Goal: Find specific page/section: Find specific page/section

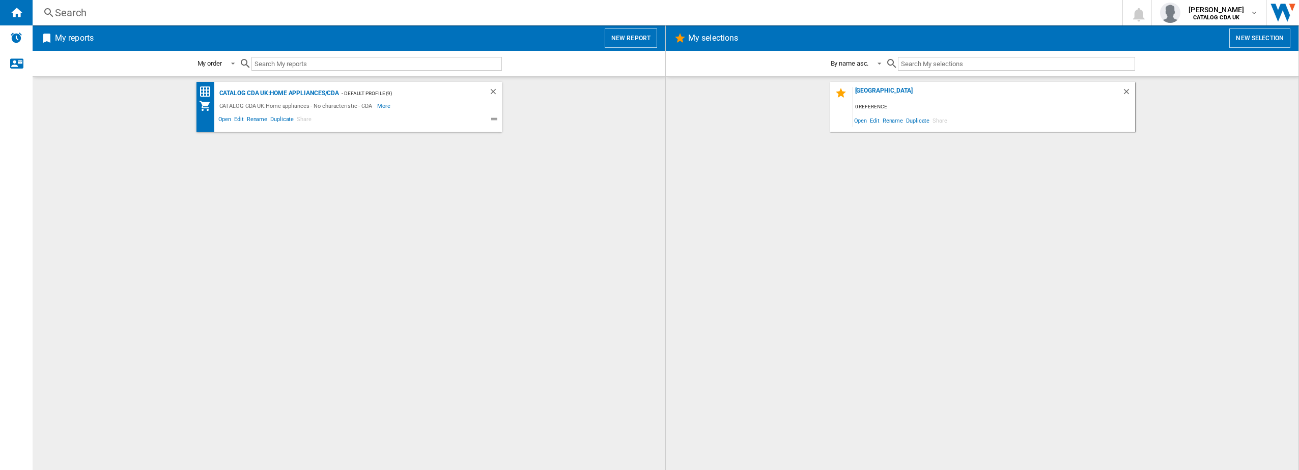
click at [215, 13] on div "Search" at bounding box center [575, 13] width 1040 height 14
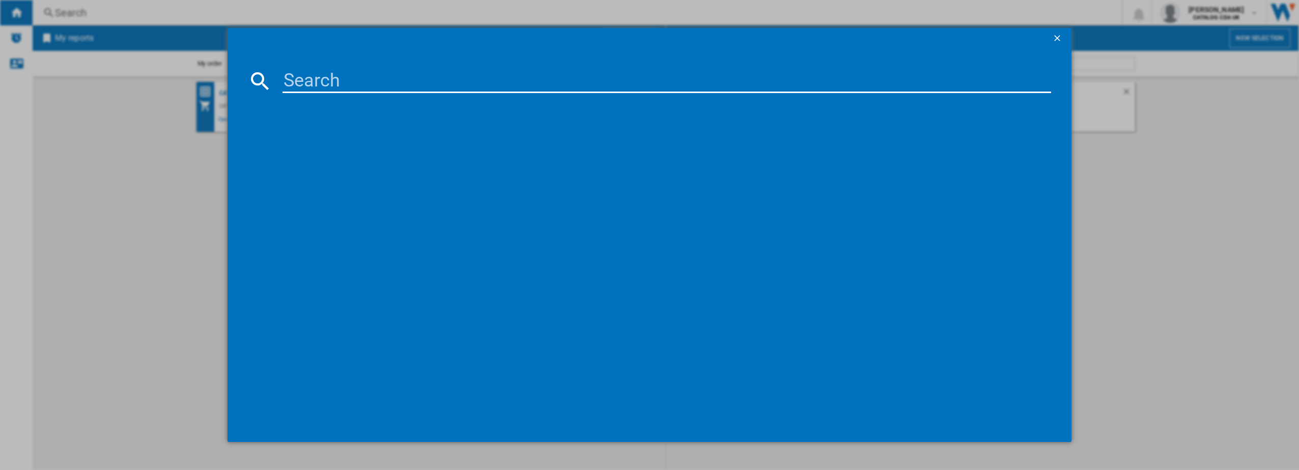
click at [346, 88] on input at bounding box center [666, 81] width 769 height 24
type input "vm551"
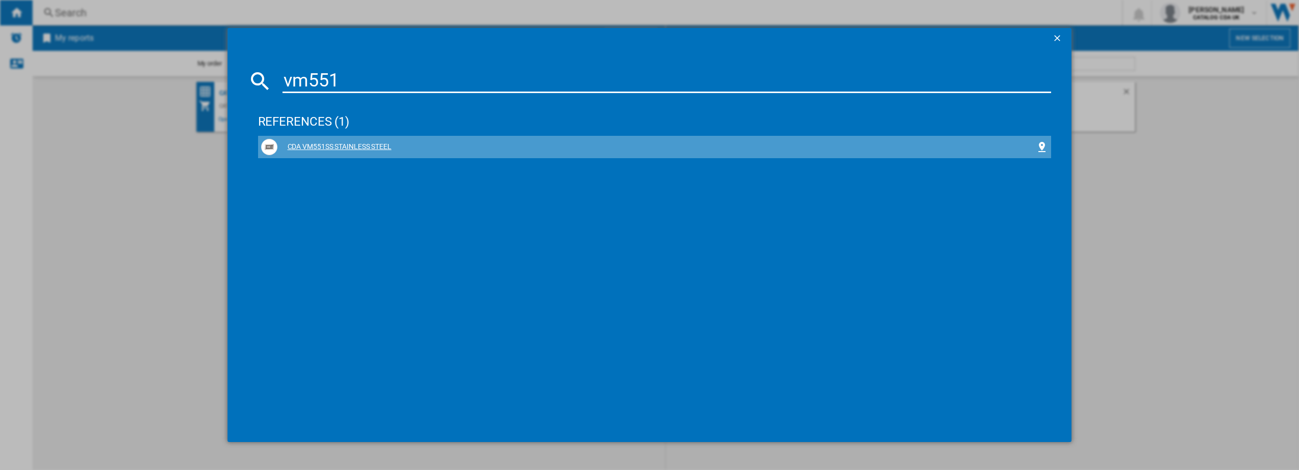
click at [312, 146] on div "CDA VM551SS STAINLESS STEEL" at bounding box center [656, 147] width 759 height 10
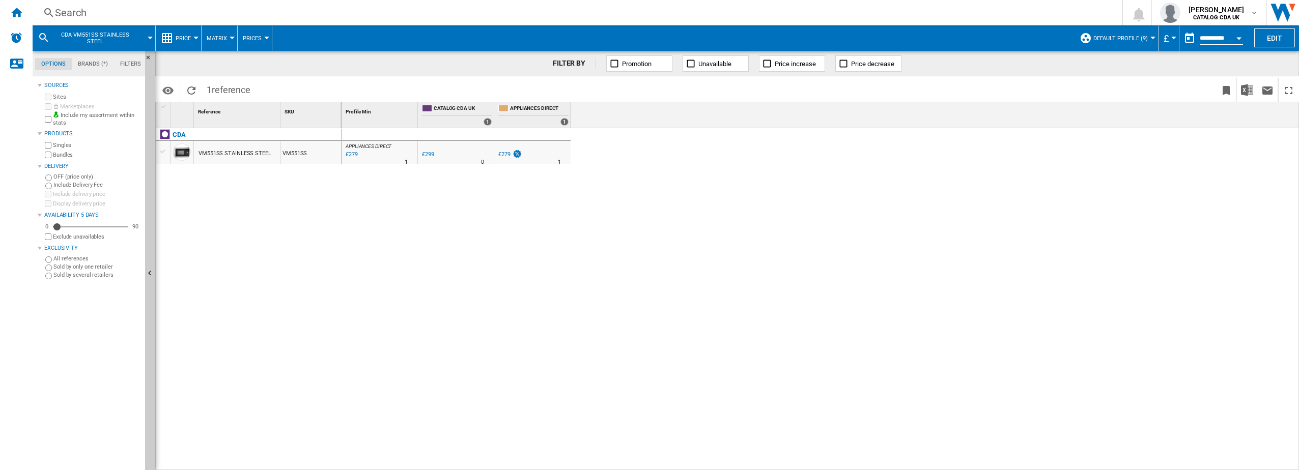
click at [142, 9] on div "Search" at bounding box center [575, 13] width 1040 height 14
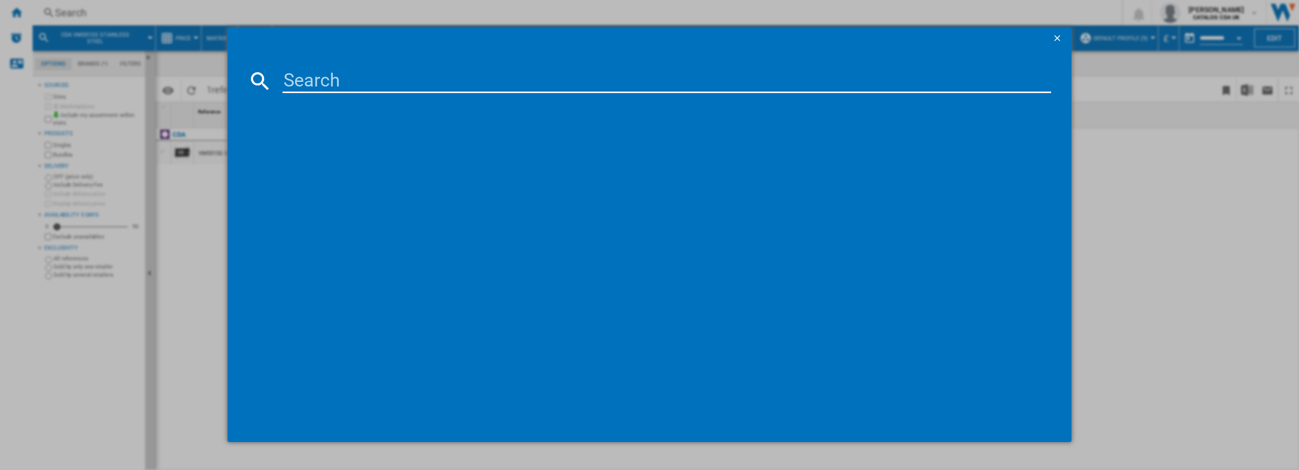
click at [340, 75] on input at bounding box center [666, 81] width 769 height 24
type input "mxm"
click at [1056, 37] on ng-md-icon "getI18NText('BUTTONS.CLOSE_DIALOG')" at bounding box center [1058, 39] width 12 height 12
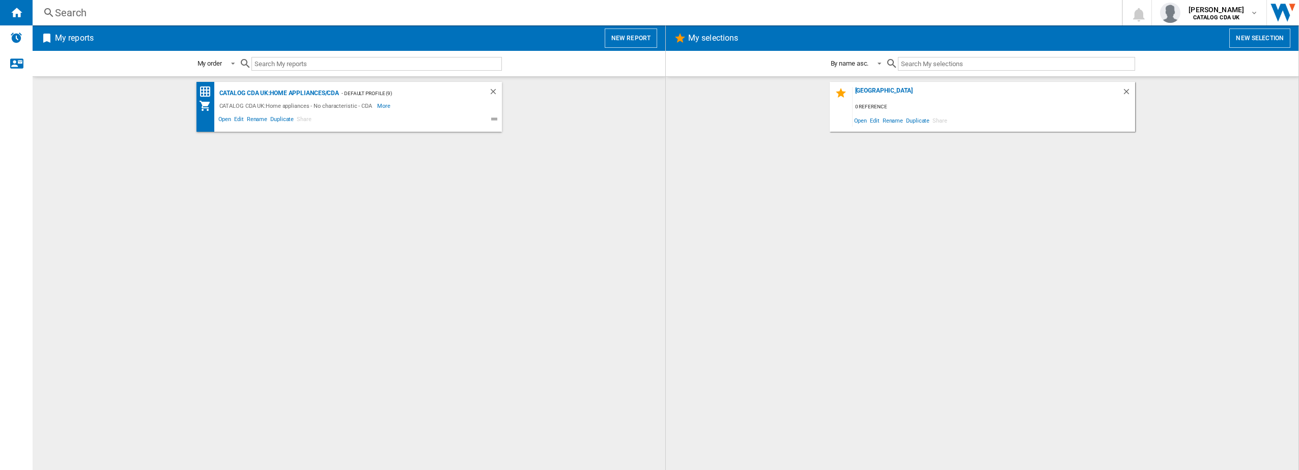
click at [202, 17] on div "Search" at bounding box center [575, 13] width 1040 height 14
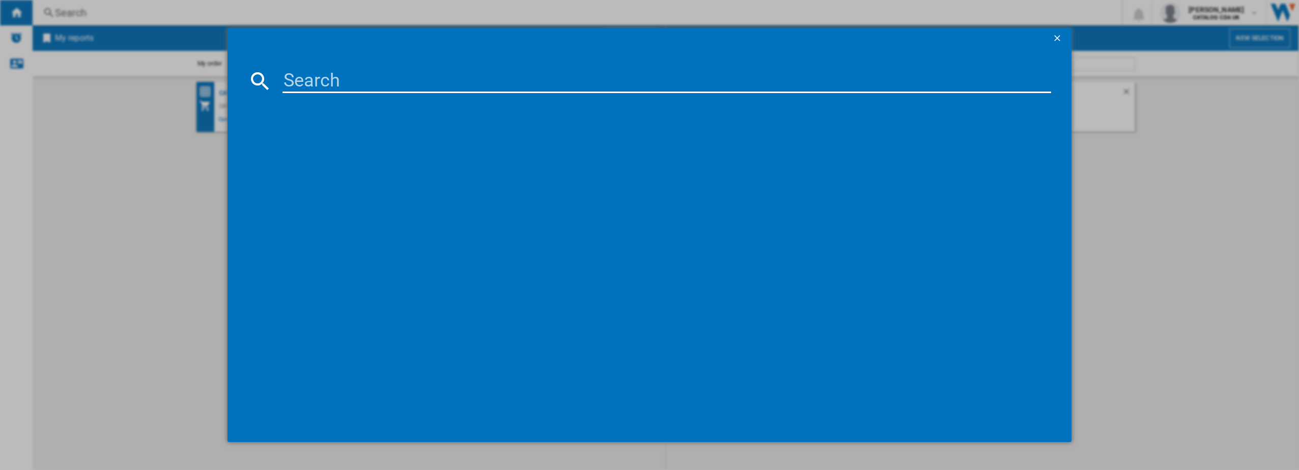
click at [321, 84] on input at bounding box center [666, 81] width 769 height 24
type input "ccv60"
